Goal: Task Accomplishment & Management: Use online tool/utility

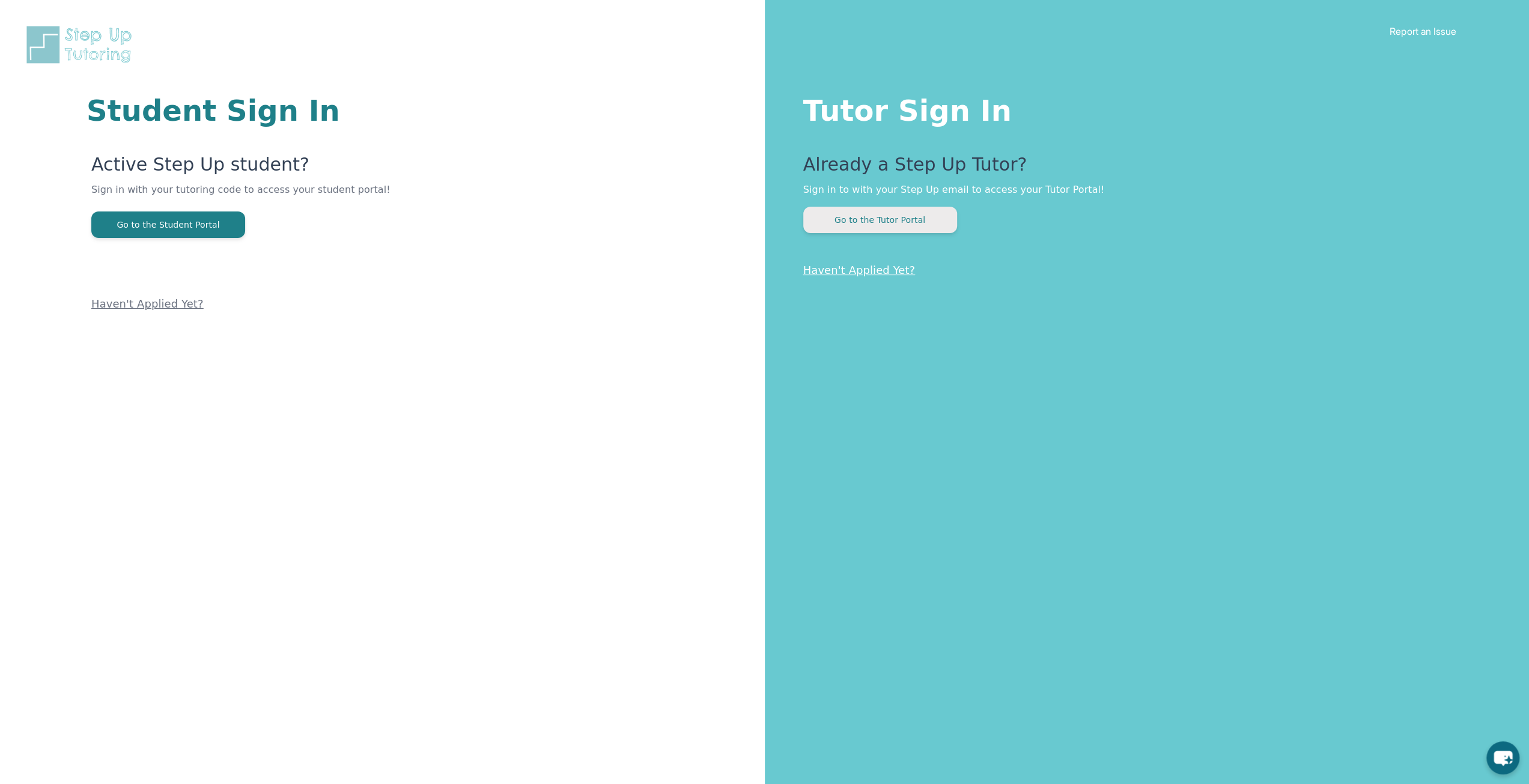
click at [869, 222] on button "Go to the Tutor Portal" at bounding box center [880, 220] width 154 height 26
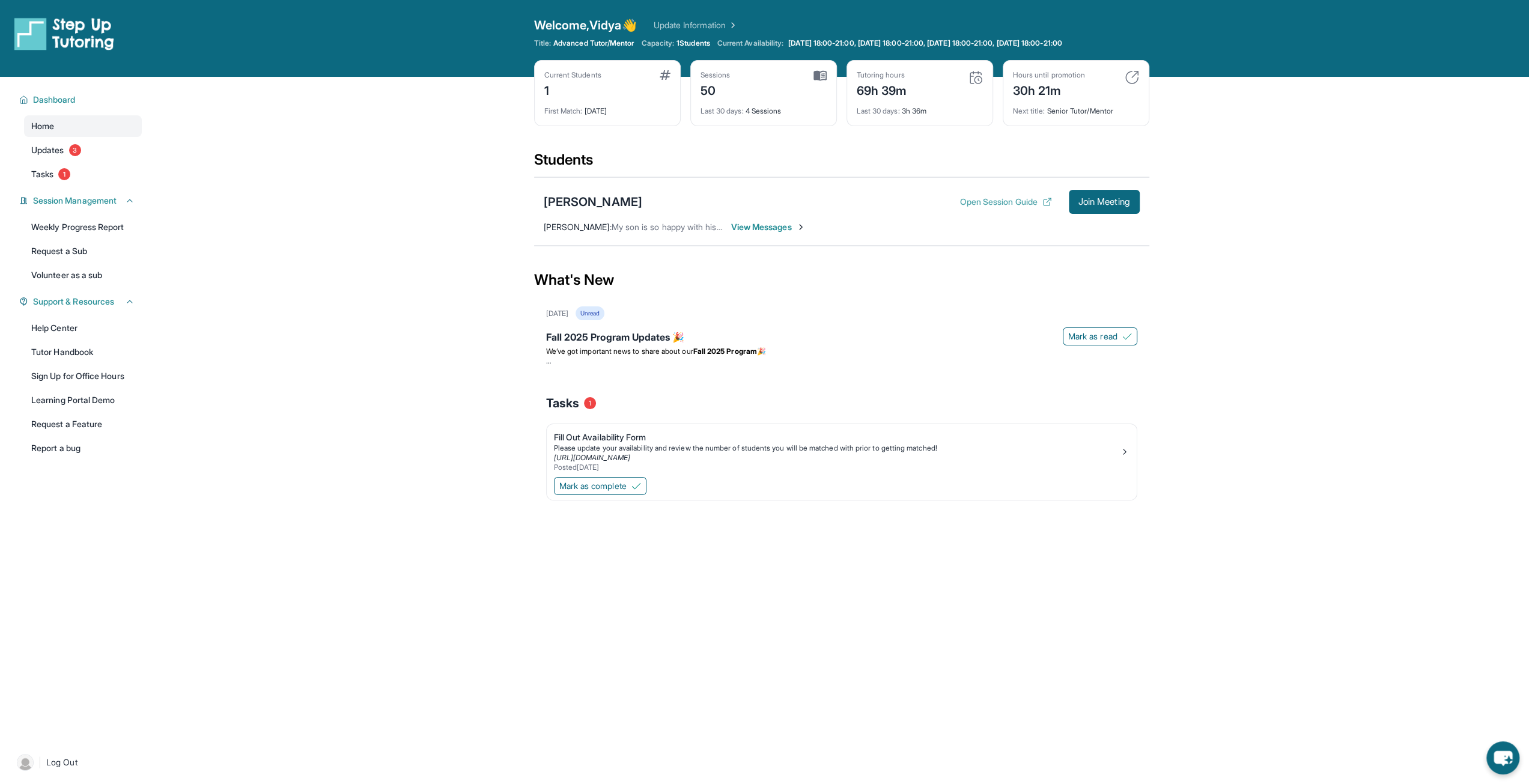
click at [968, 204] on button "Open Session Guide" at bounding box center [1005, 202] width 92 height 12
click at [617, 346] on span "We’ve got important news to share about our" at bounding box center [619, 351] width 147 height 9
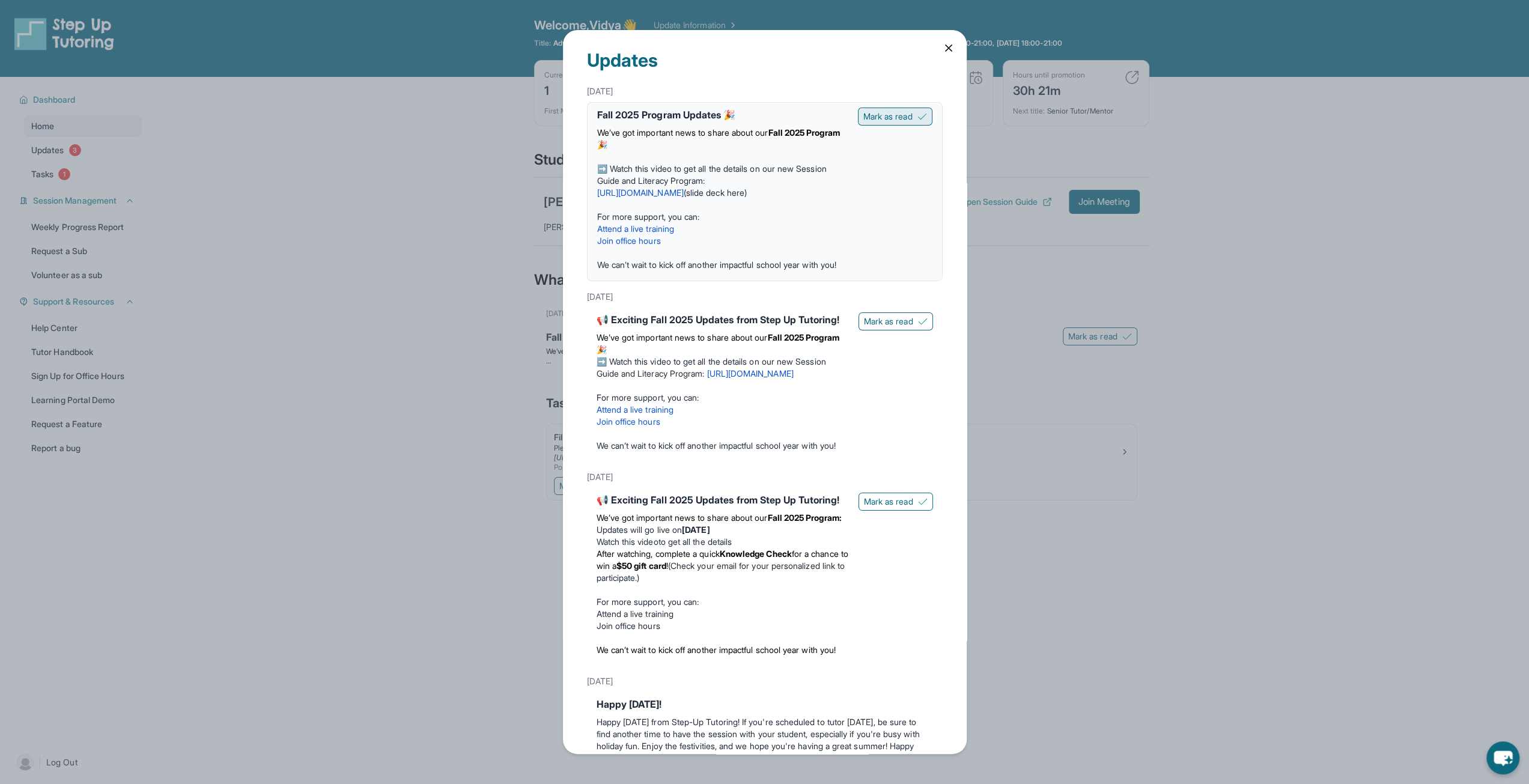
click at [886, 116] on span "Mark as read" at bounding box center [888, 117] width 49 height 12
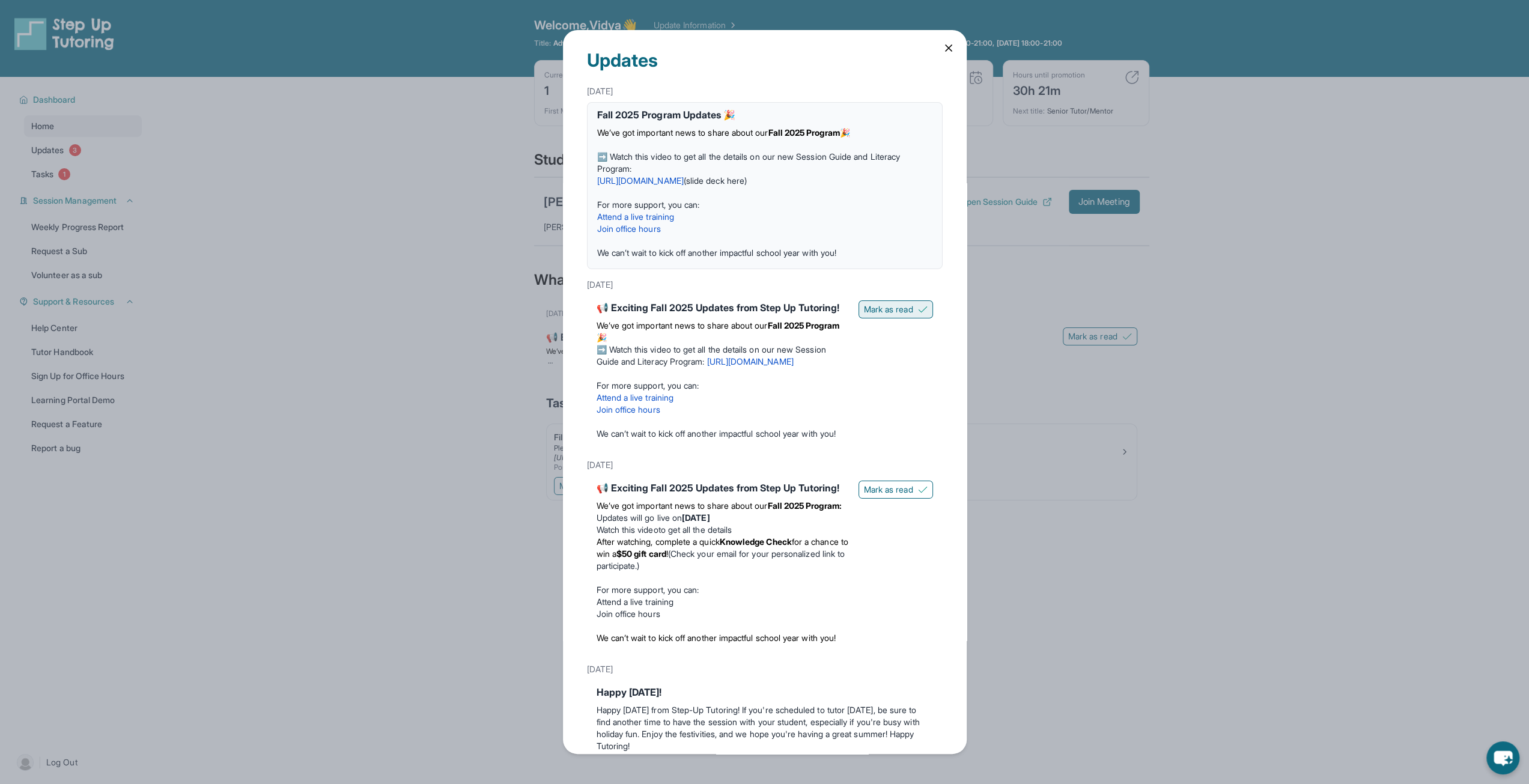
click at [897, 307] on span "Mark as read" at bounding box center [889, 310] width 49 height 12
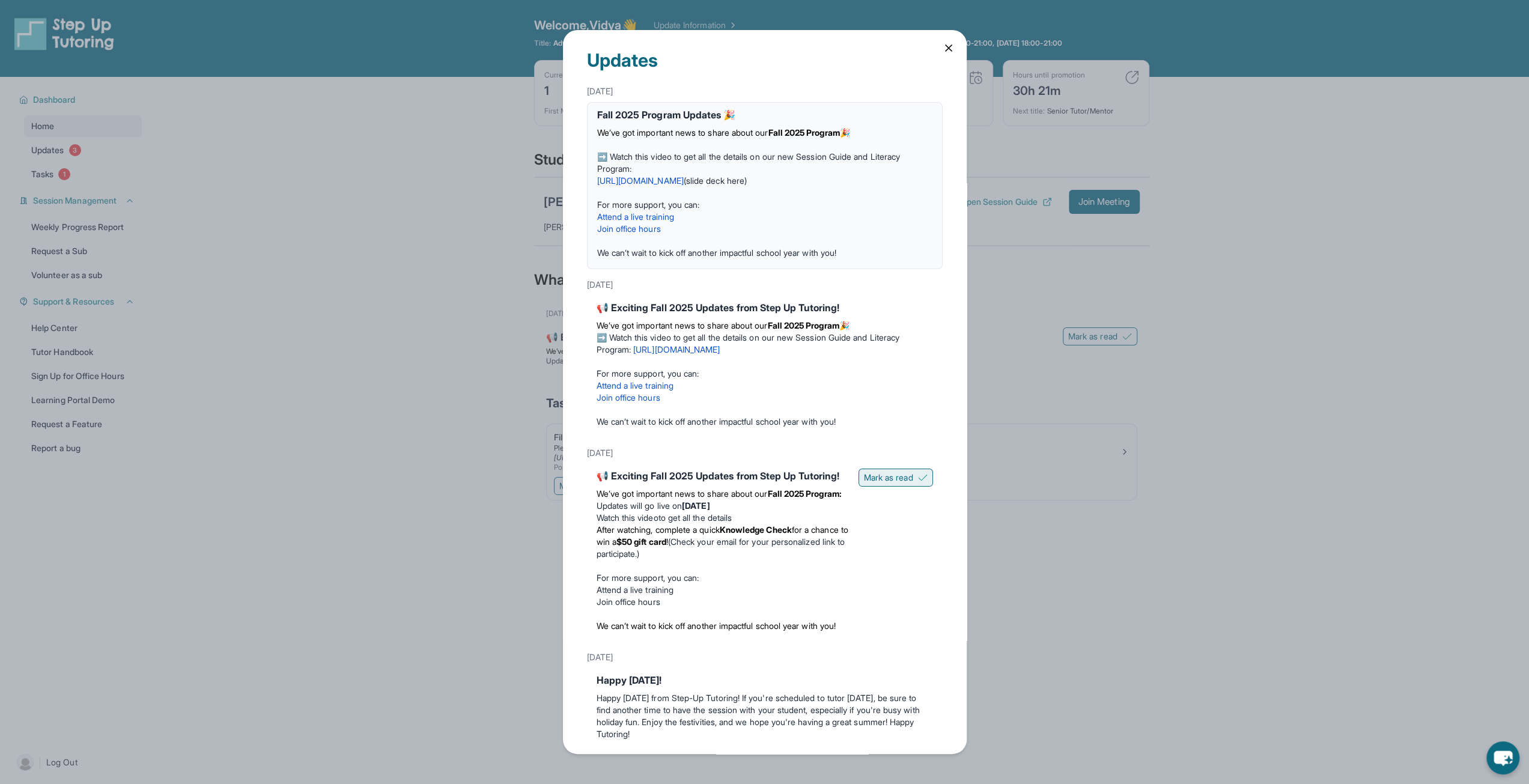
click at [880, 480] on span "Mark as read" at bounding box center [889, 478] width 49 height 12
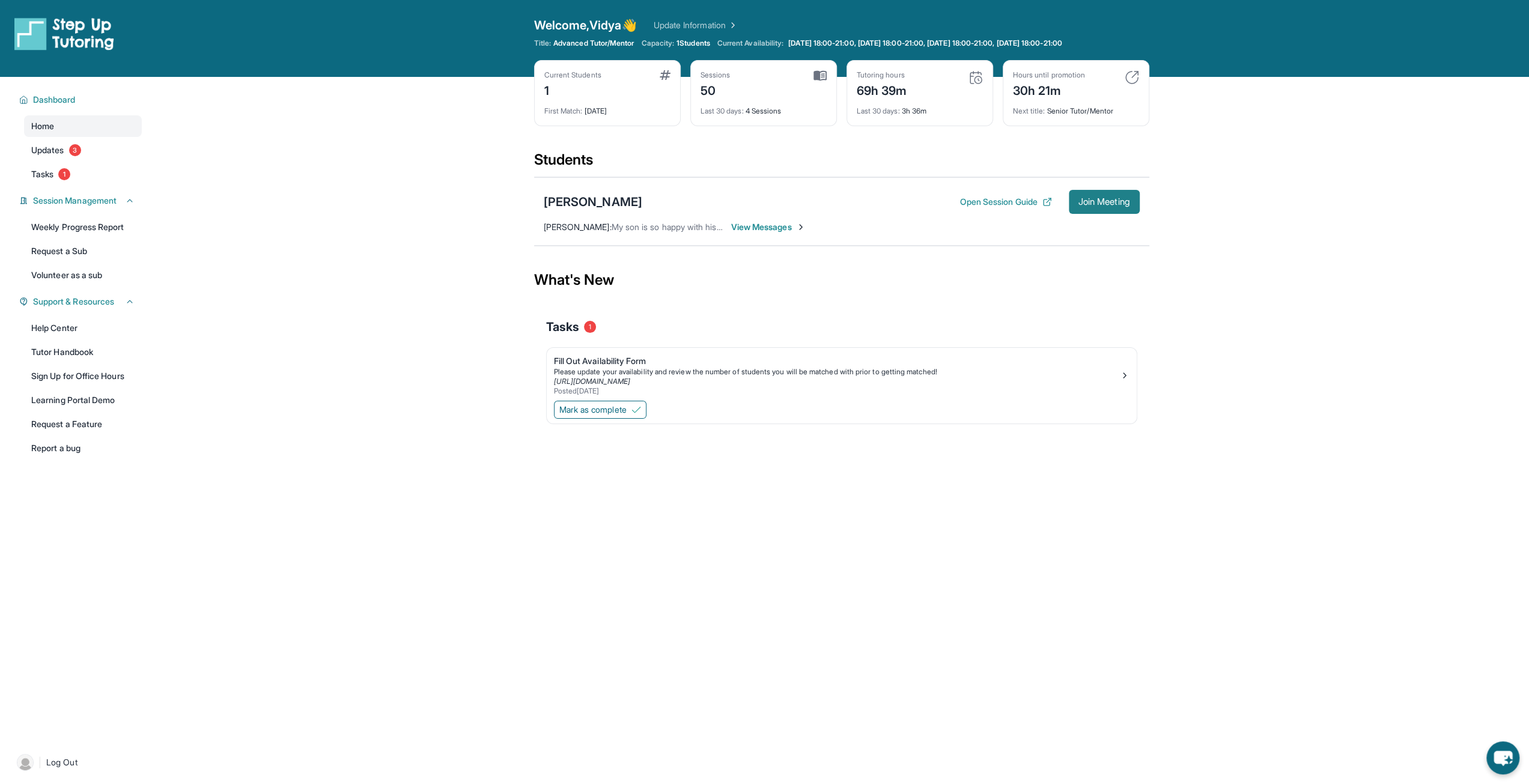
click at [1098, 206] on button "Join Meeting" at bounding box center [1104, 202] width 71 height 24
